Goal: Information Seeking & Learning: Learn about a topic

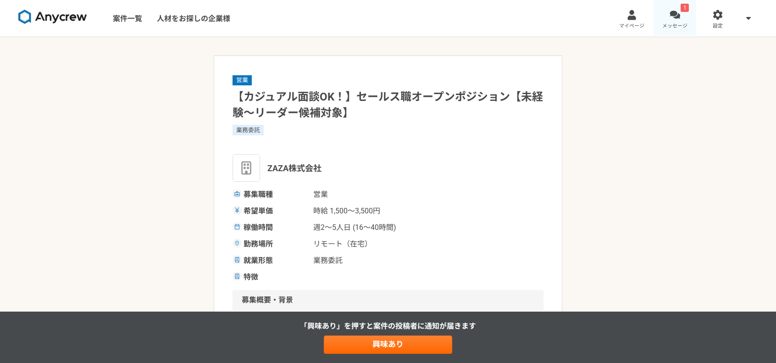
click at [665, 21] on link "1 メッセージ" at bounding box center [675, 18] width 43 height 37
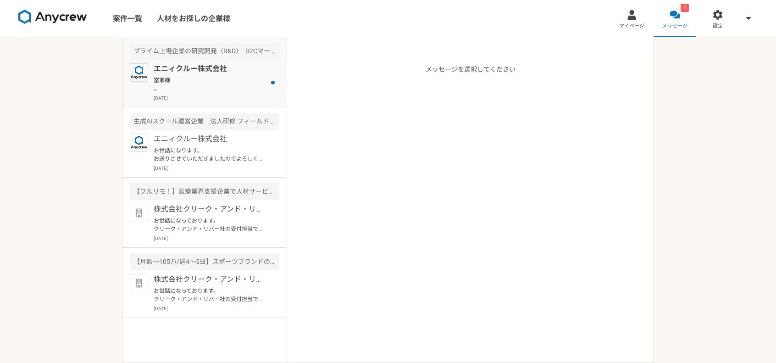
click at [204, 78] on p "室家様 本件、ご興味をお持ちいただき、ありがとうございます。 本件ですが、先方のプロジェクト体制を再編成する必要があるとのことで、一度、クローズとなりました。…" at bounding box center [210, 84] width 113 height 17
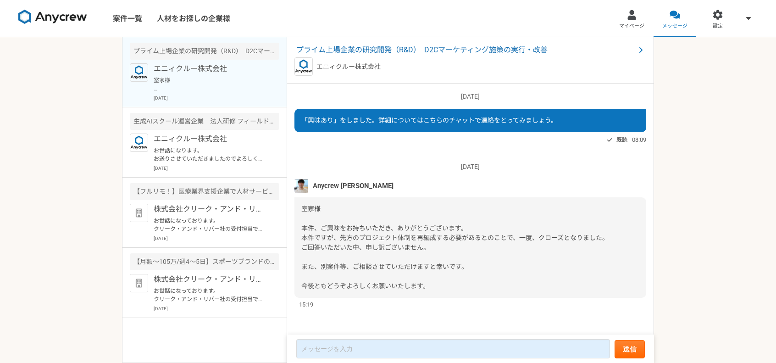
scroll to position [1, 0]
click at [201, 157] on p "お世話になります。 お送りさせていただきましたのでよろしくお願い申し上げます。" at bounding box center [210, 154] width 113 height 17
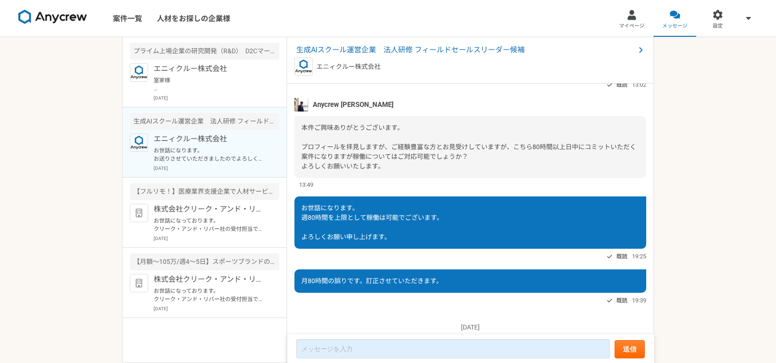
scroll to position [270, 0]
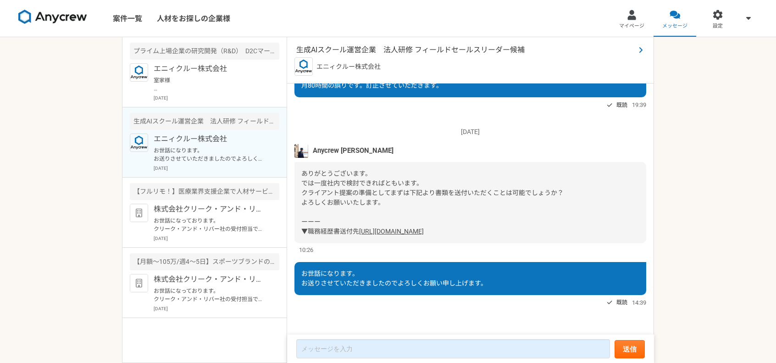
click at [432, 50] on span "生成AIスクール運営企業　法人研修 フィールドセールスリーダー候補" at bounding box center [465, 49] width 339 height 11
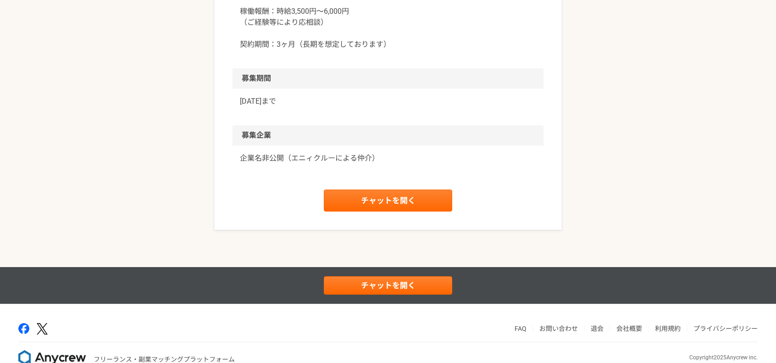
scroll to position [1254, 0]
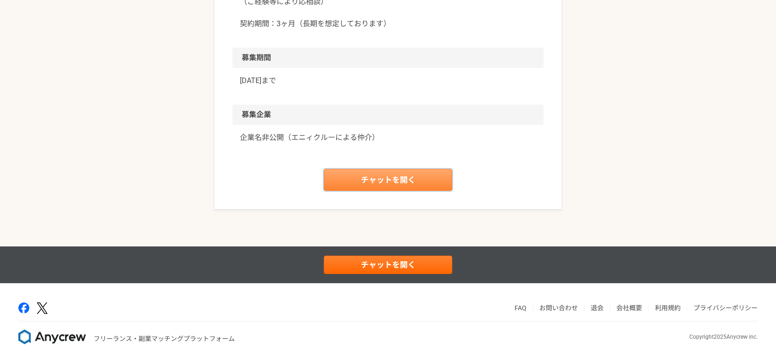
click at [386, 183] on link "チャットを開く" at bounding box center [388, 180] width 128 height 22
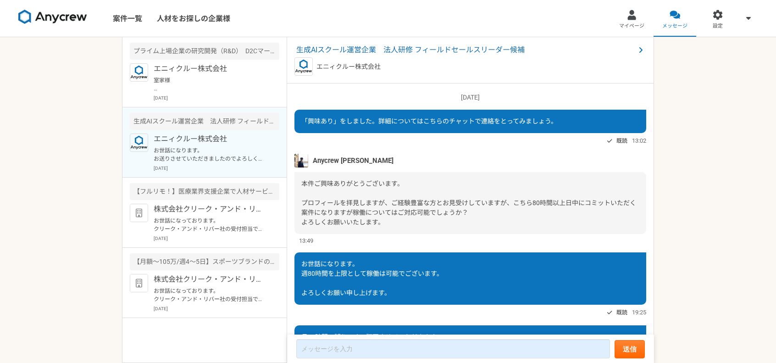
scroll to position [270, 0]
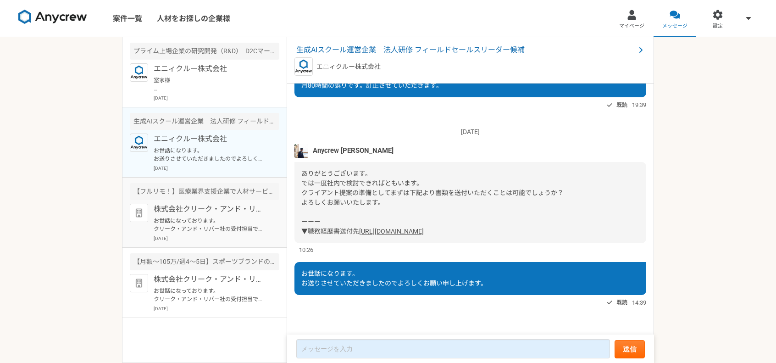
click at [214, 219] on p "お世話になっております。 クリーク・アンド・リバー社の受付担当です。 この度は弊社案件にご応募頂き誠にありがとうございます。 ご応募内容をもとに検討をさせて頂…" at bounding box center [210, 224] width 113 height 17
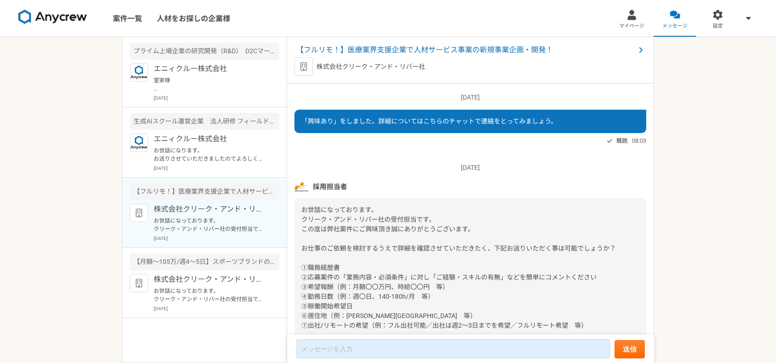
scroll to position [594, 0]
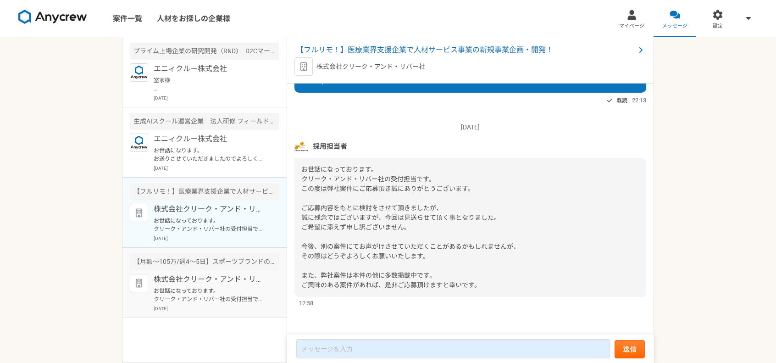
click at [201, 282] on p "株式会社クリーク・アンド・リバー社" at bounding box center [210, 279] width 113 height 11
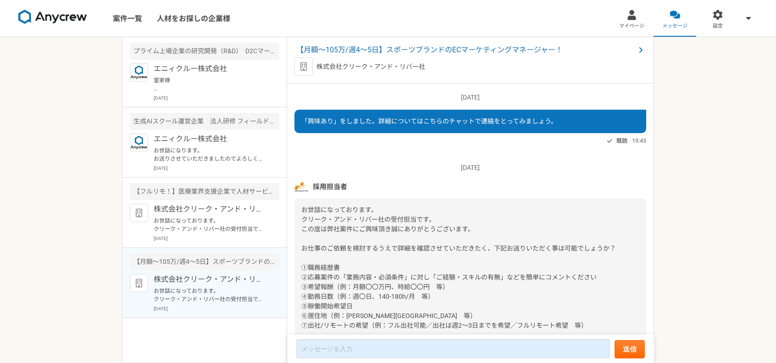
scroll to position [69, 0]
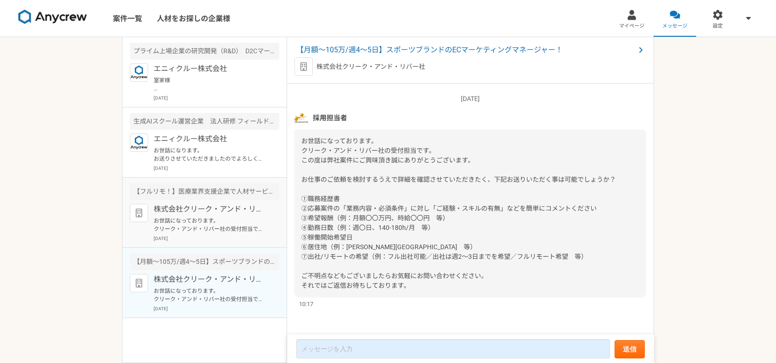
drag, startPoint x: 199, startPoint y: 229, endPoint x: 195, endPoint y: 223, distance: 7.0
click at [194, 230] on p "お世話になっております。 クリーク・アンド・リバー社の受付担当です。 この度は弊社案件にご応募頂き誠にありがとうございます。 ご応募内容をもとに検討をさせて頂…" at bounding box center [210, 224] width 113 height 17
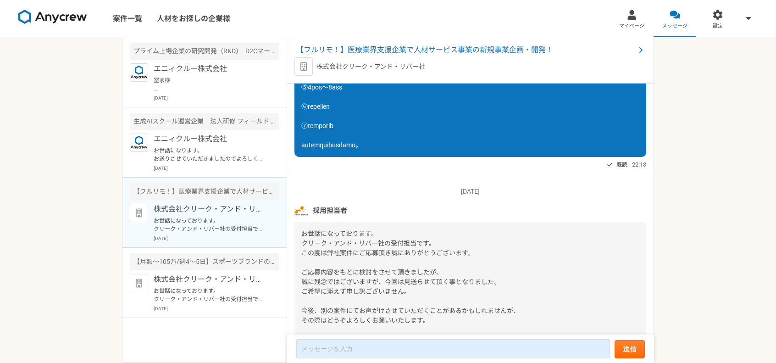
scroll to position [380, 0]
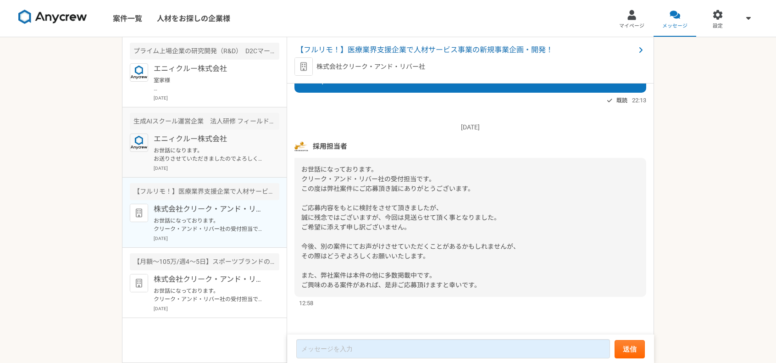
click at [208, 153] on p "お世話になります。 お送りさせていただきましたのでよろしくお願い申し上げます。" at bounding box center [210, 154] width 113 height 17
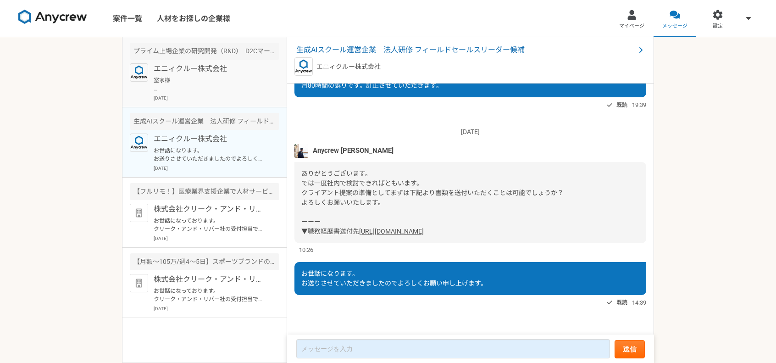
click at [214, 87] on p "室家様 本件、ご興味をお持ちいただき、ありがとうございます。 本件ですが、先方のプロジェクト体制を再編成する必要があるとのことで、一度、クローズとなりました。…" at bounding box center [210, 84] width 113 height 17
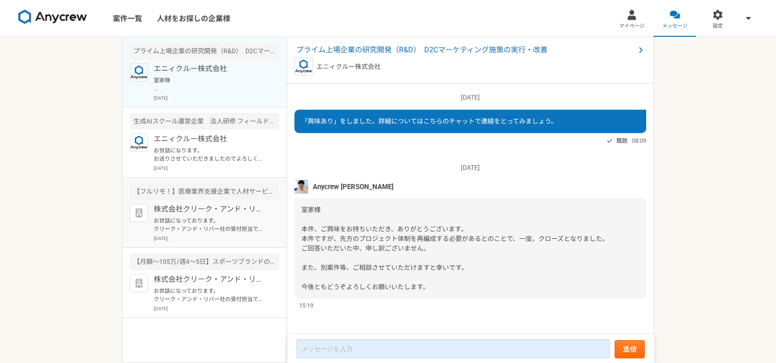
click at [205, 223] on p "お世話になっております。 クリーク・アンド・リバー社の受付担当です。 この度は弊社案件にご応募頂き誠にありがとうございます。 ご応募内容をもとに検討をさせて頂…" at bounding box center [210, 224] width 113 height 17
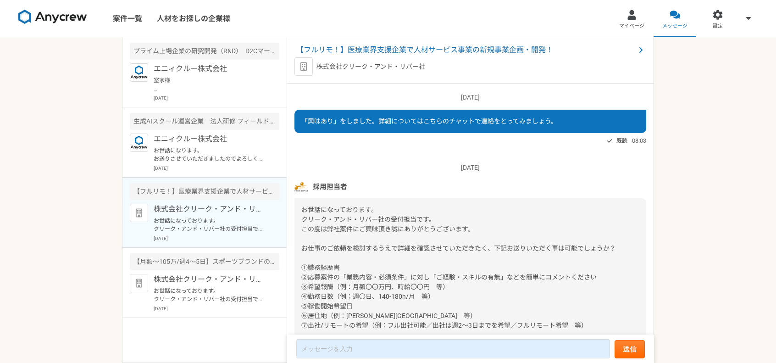
scroll to position [594, 0]
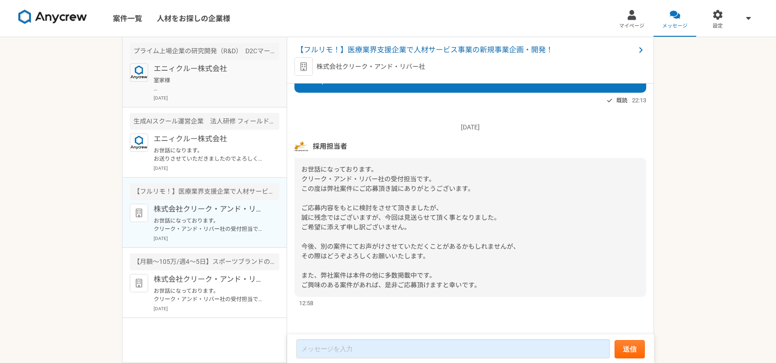
click at [208, 77] on p "室家様 本件、ご興味をお持ちいただき、ありがとうございます。 本件ですが、先方のプロジェクト体制を再編成する必要があるとのことで、一度、クローズとなりました。…" at bounding box center [210, 84] width 113 height 17
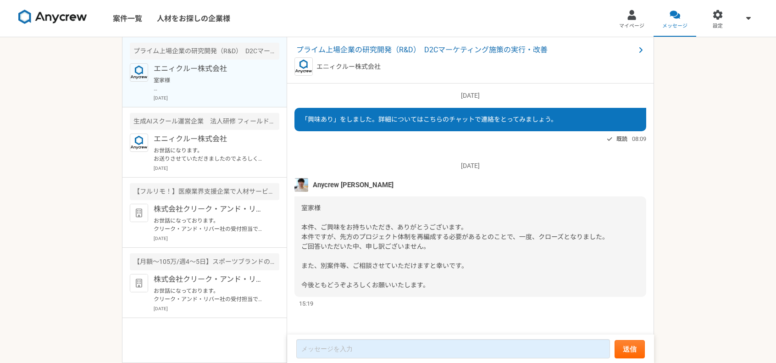
scroll to position [1, 0]
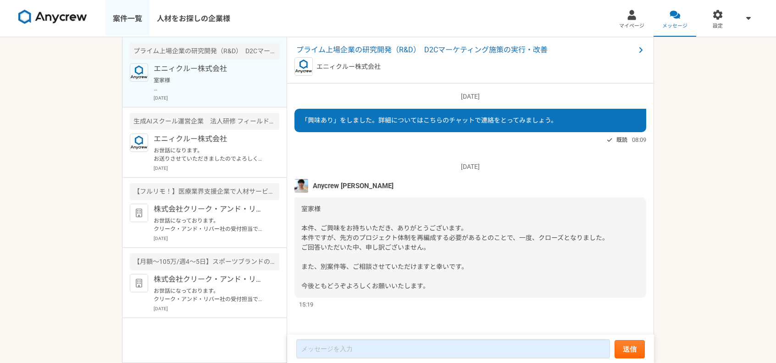
click at [139, 16] on link "案件一覧" at bounding box center [127, 18] width 44 height 37
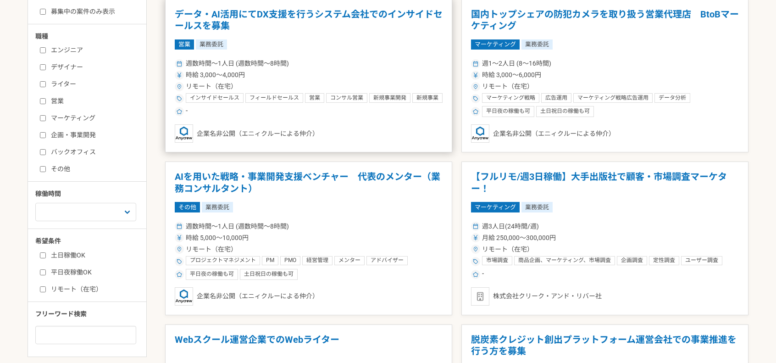
scroll to position [321, 0]
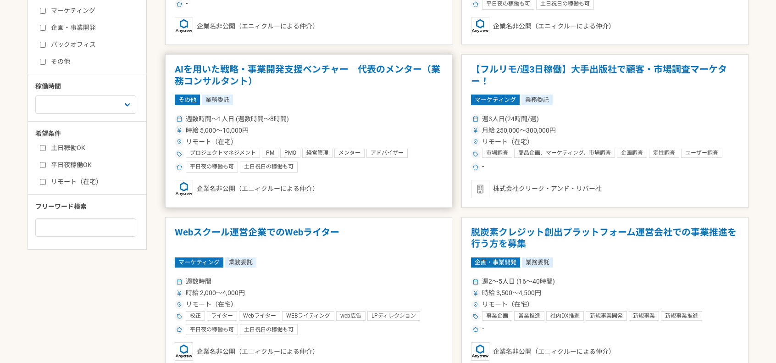
click at [285, 75] on h1 "AIを用いた戦略・事業開発支援ベンチャー　代表のメンター（業務コンサルタント）" at bounding box center [309, 75] width 268 height 23
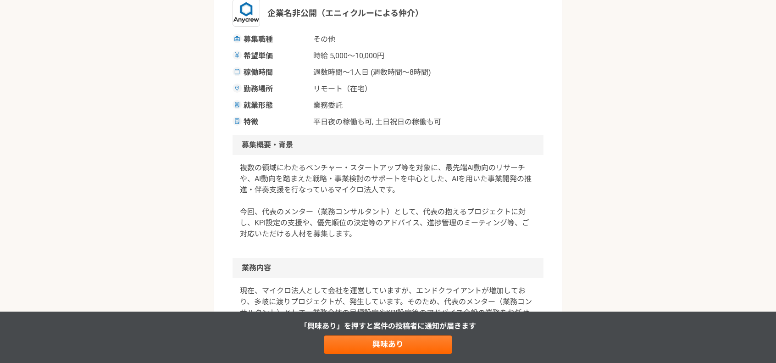
scroll to position [107, 0]
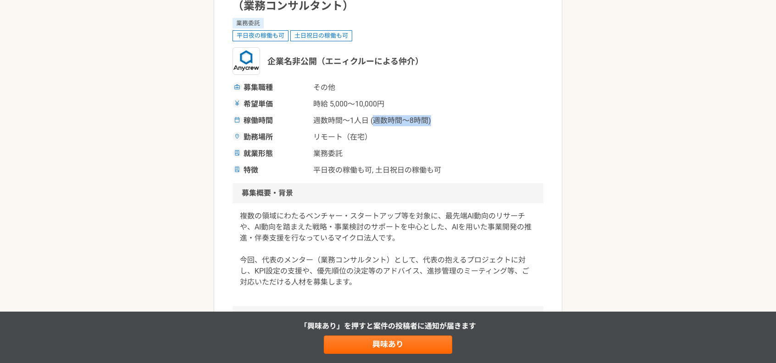
drag, startPoint x: 372, startPoint y: 121, endPoint x: 431, endPoint y: 122, distance: 58.3
click at [430, 122] on span "週数時間〜1人日 (週数時間〜8時間)" at bounding box center [372, 120] width 118 height 11
click at [451, 121] on div "稼働時間 週数時間〜1人日 (週数時間〜8時間)" at bounding box center [388, 120] width 311 height 11
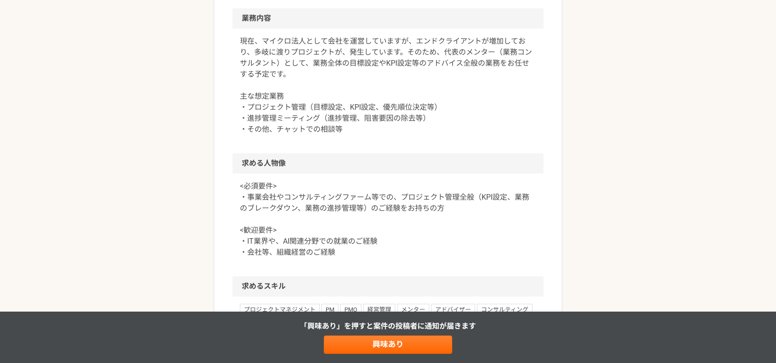
scroll to position [428, 0]
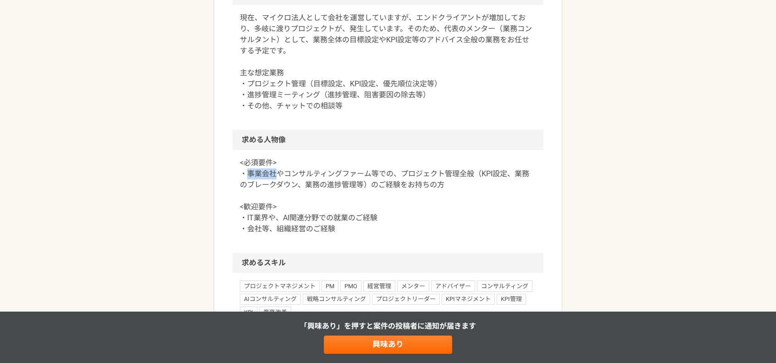
drag, startPoint x: 247, startPoint y: 173, endPoint x: 276, endPoint y: 173, distance: 28.9
click at [276, 173] on p "<必須要件> ・事業会社やコンサルティングファーム等での、プロジェクト管理全般（KPI設定、業務のブレークダウン、業務の進捗管理等）のご経験をお持ちの方 <歓…" at bounding box center [388, 195] width 296 height 77
drag, startPoint x: 398, startPoint y: 175, endPoint x: 463, endPoint y: 177, distance: 64.7
click at [463, 177] on p "<必須要件> ・事業会社やコンサルティングファーム等での、プロジェクト管理全般（KPI設定、業務のブレークダウン、業務の進捗管理等）のご経験をお持ちの方 <歓…" at bounding box center [388, 195] width 296 height 77
drag, startPoint x: 281, startPoint y: 218, endPoint x: 300, endPoint y: 217, distance: 19.3
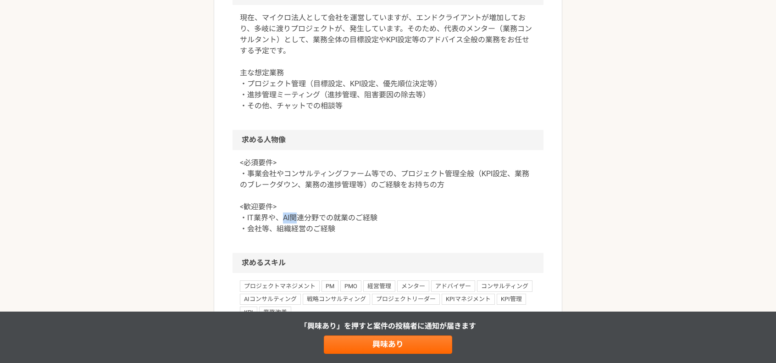
click at [300, 217] on p "<必須要件> ・事業会社やコンサルティングファーム等での、プロジェクト管理全般（KPI設定、業務のブレークダウン、業務の進捗管理等）のご経験をお持ちの方 <歓…" at bounding box center [388, 195] width 296 height 77
drag, startPoint x: 244, startPoint y: 228, endPoint x: 341, endPoint y: 229, distance: 96.3
click at [341, 229] on p "<必須要件> ・事業会社やコンサルティングファーム等での、プロジェクト管理全般（KPI設定、業務のブレークダウン、業務の進捗管理等）のご経験をお持ちの方 <歓…" at bounding box center [388, 195] width 296 height 77
click at [345, 230] on p "<必須要件> ・事業会社やコンサルティングファーム等での、プロジェクト管理全般（KPI設定、業務のブレークダウン、業務の進捗管理等）のご経験をお持ちの方 <歓…" at bounding box center [388, 195] width 296 height 77
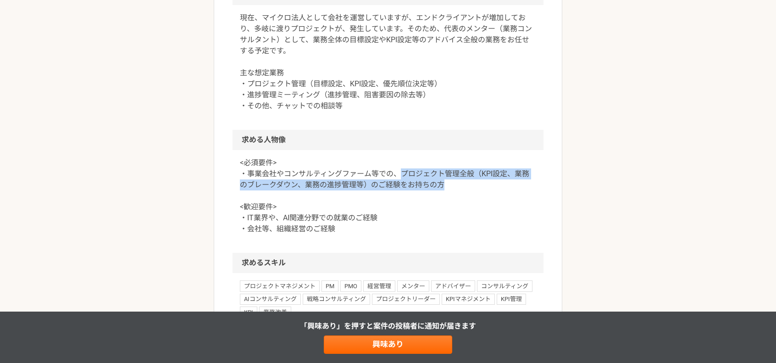
drag, startPoint x: 400, startPoint y: 173, endPoint x: 506, endPoint y: 189, distance: 107.6
click at [513, 184] on p "<必須要件> ・事業会社やコンサルティングファーム等での、プロジェクト管理全般（KPI設定、業務のブレークダウン、業務の進捗管理等）のご経験をお持ちの方 <歓…" at bounding box center [388, 195] width 296 height 77
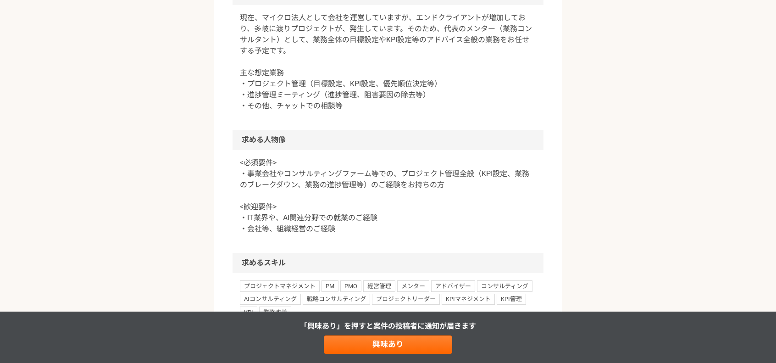
click at [452, 204] on p "<必須要件> ・事業会社やコンサルティングファーム等での、プロジェクト管理全般（KPI設定、業務のブレークダウン、業務の進捗管理等）のご経験をお持ちの方 <歓…" at bounding box center [388, 195] width 296 height 77
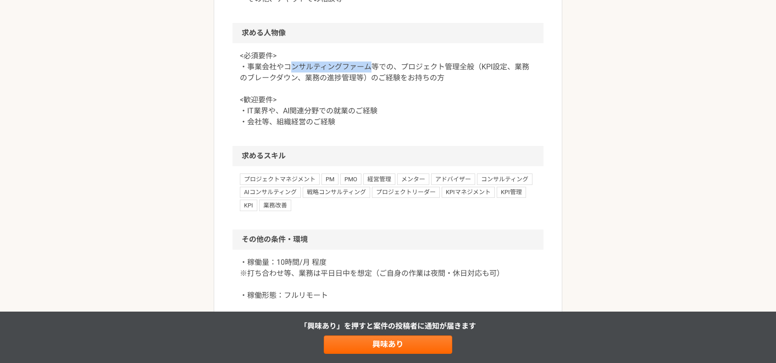
drag, startPoint x: 288, startPoint y: 65, endPoint x: 373, endPoint y: 69, distance: 85.4
click at [373, 69] on p "<必須要件> ・事業会社やコンサルティングファーム等での、プロジェクト管理全般（KPI設定、業務のブレークダウン、業務の進捗管理等）のご経験をお持ちの方 <歓…" at bounding box center [388, 88] width 296 height 77
click at [455, 99] on p "<必須要件> ・事業会社やコンサルティングファーム等での、プロジェクト管理全般（KPI設定、業務のブレークダウン、業務の進捗管理等）のご経験をお持ちの方 <歓…" at bounding box center [388, 88] width 296 height 77
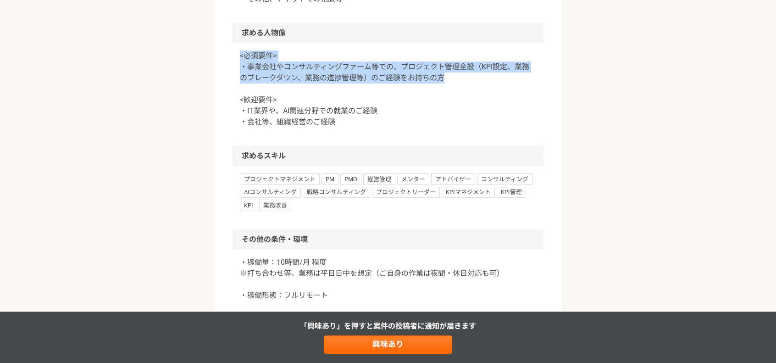
drag, startPoint x: 444, startPoint y: 76, endPoint x: 236, endPoint y: 46, distance: 209.9
click at [236, 46] on div "<必須要件> ・事業会社やコンサルティングファーム等での、プロジェクト管理全般（KPI設定、業務のブレークダウン、業務の進捗管理等）のご経験をお持ちの方 <歓…" at bounding box center [388, 94] width 311 height 103
click at [247, 67] on p "<必須要件> ・事業会社やコンサルティングファーム等での、プロジェクト管理全般（KPI設定、業務のブレークダウン、業務の進捗管理等）のご経験をお持ちの方 <歓…" at bounding box center [388, 88] width 296 height 77
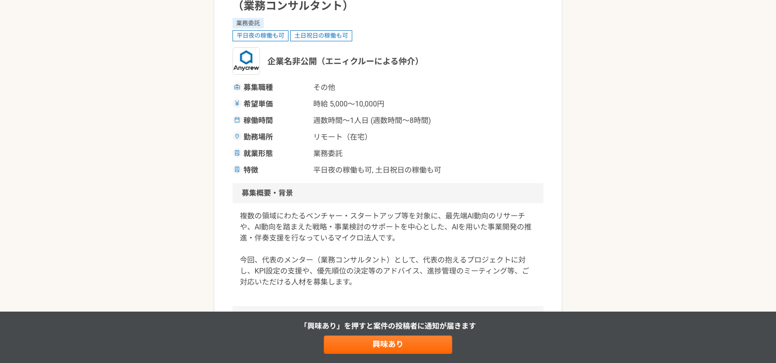
scroll to position [0, 0]
